Goal: Download file/media

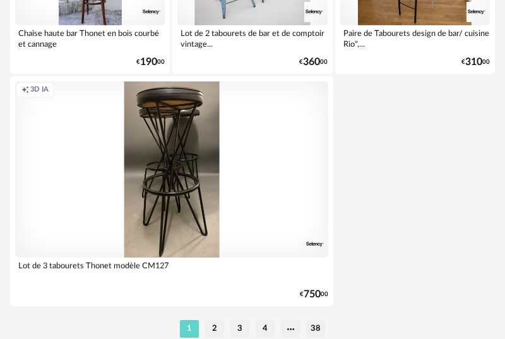
scroll to position [4804, 0]
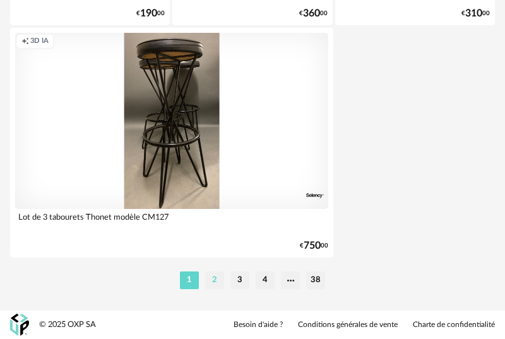
click at [209, 281] on li "2" at bounding box center [214, 281] width 19 height 18
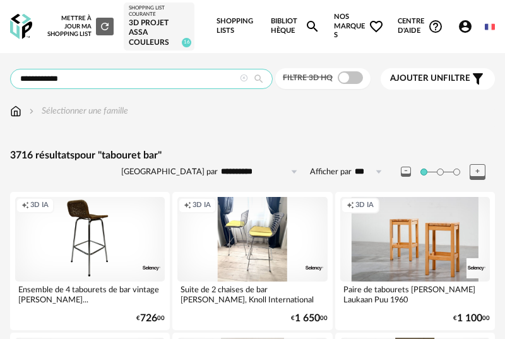
click at [51, 83] on input "**********" at bounding box center [141, 79] width 263 height 20
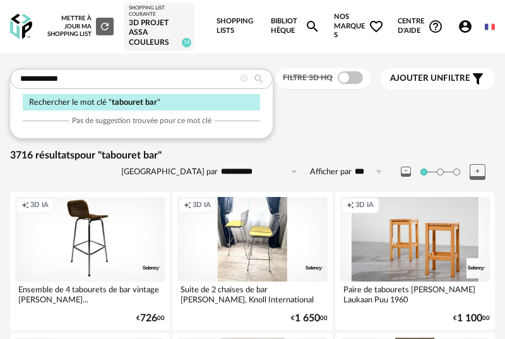
click at [242, 78] on icon at bounding box center [244, 79] width 8 height 8
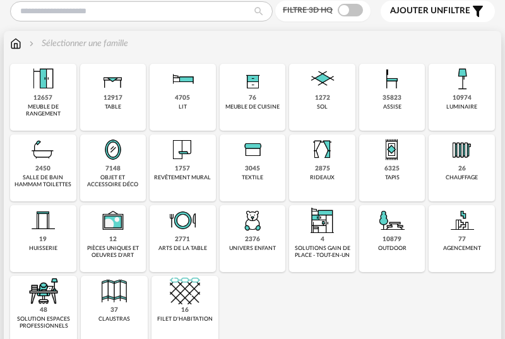
scroll to position [68, 0]
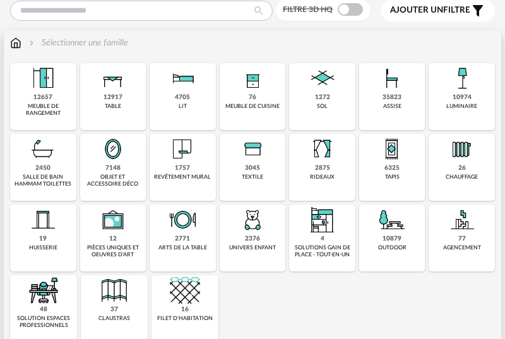
click at [396, 91] on img at bounding box center [392, 78] width 30 height 30
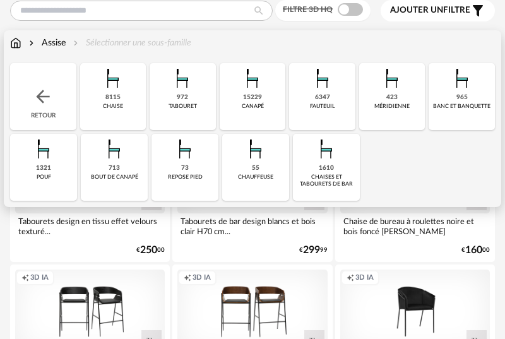
click at [325, 162] on img at bounding box center [326, 149] width 30 height 30
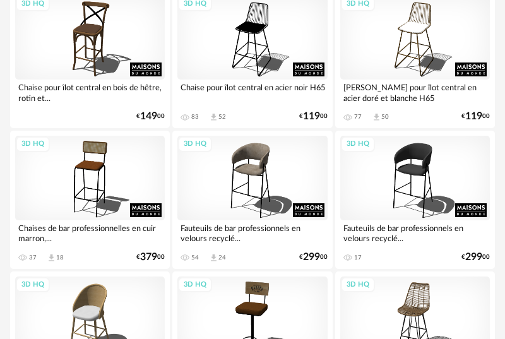
scroll to position [1756, 0]
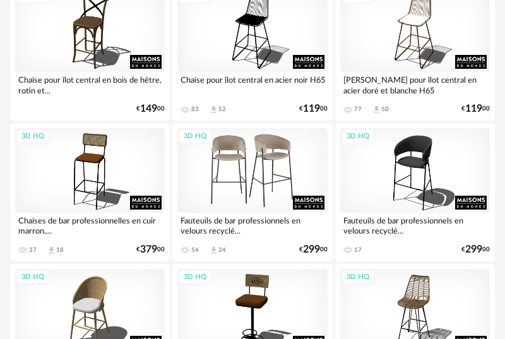
click at [244, 168] on div "3D HQ" at bounding box center [253, 170] width 150 height 84
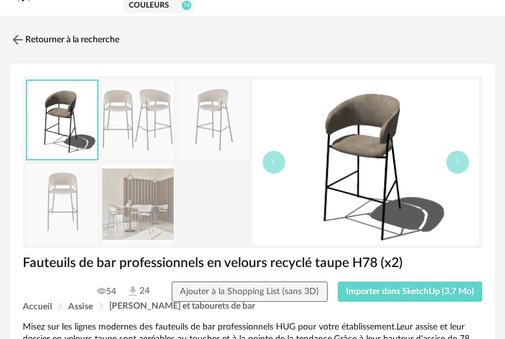
scroll to position [40, 0]
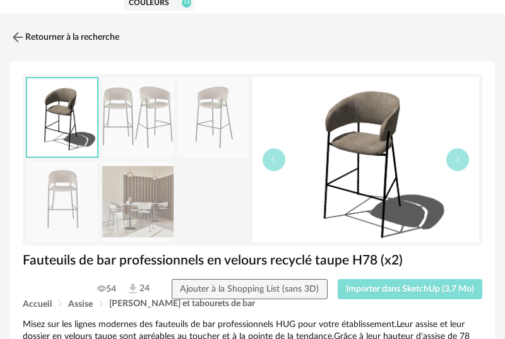
click at [397, 291] on span "Importer dans SketchUp (3,7 Mo)" at bounding box center [410, 289] width 128 height 9
